Goal: Task Accomplishment & Management: Manage account settings

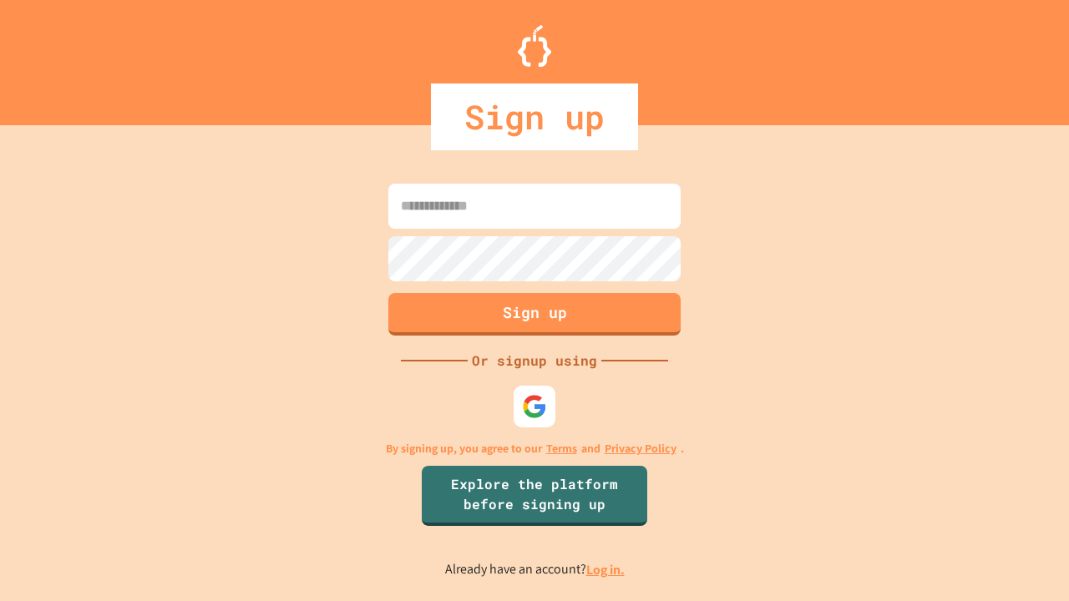
click at [606, 569] on link "Log in." at bounding box center [605, 570] width 38 height 18
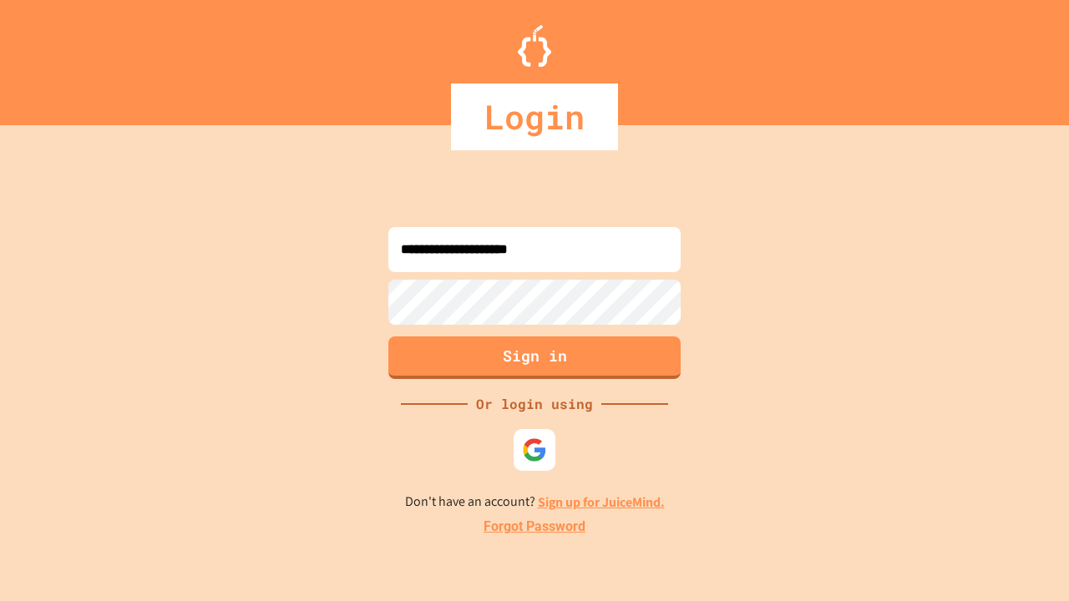
type input "**********"
